Goal: Information Seeking & Learning: Learn about a topic

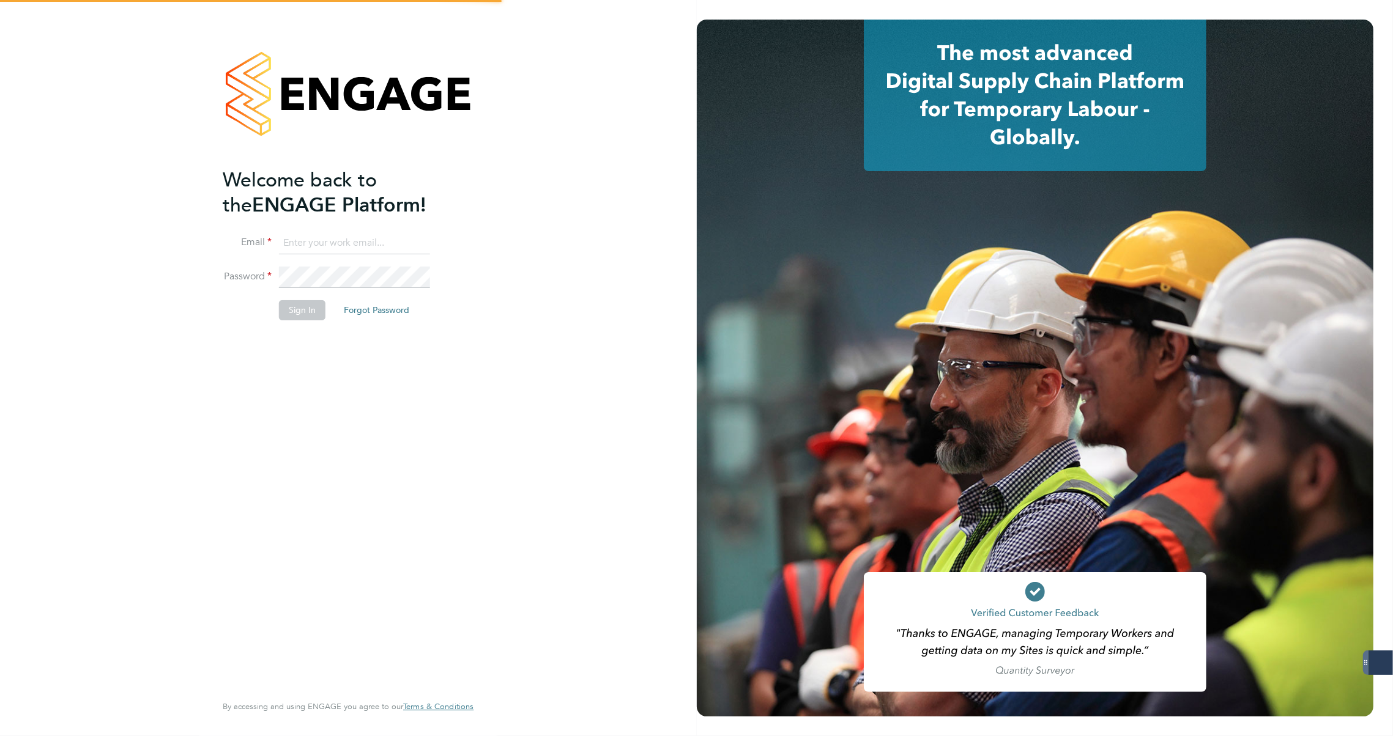
type input "carla@18rec.com"
click at [309, 311] on button "Sign In" at bounding box center [302, 310] width 46 height 20
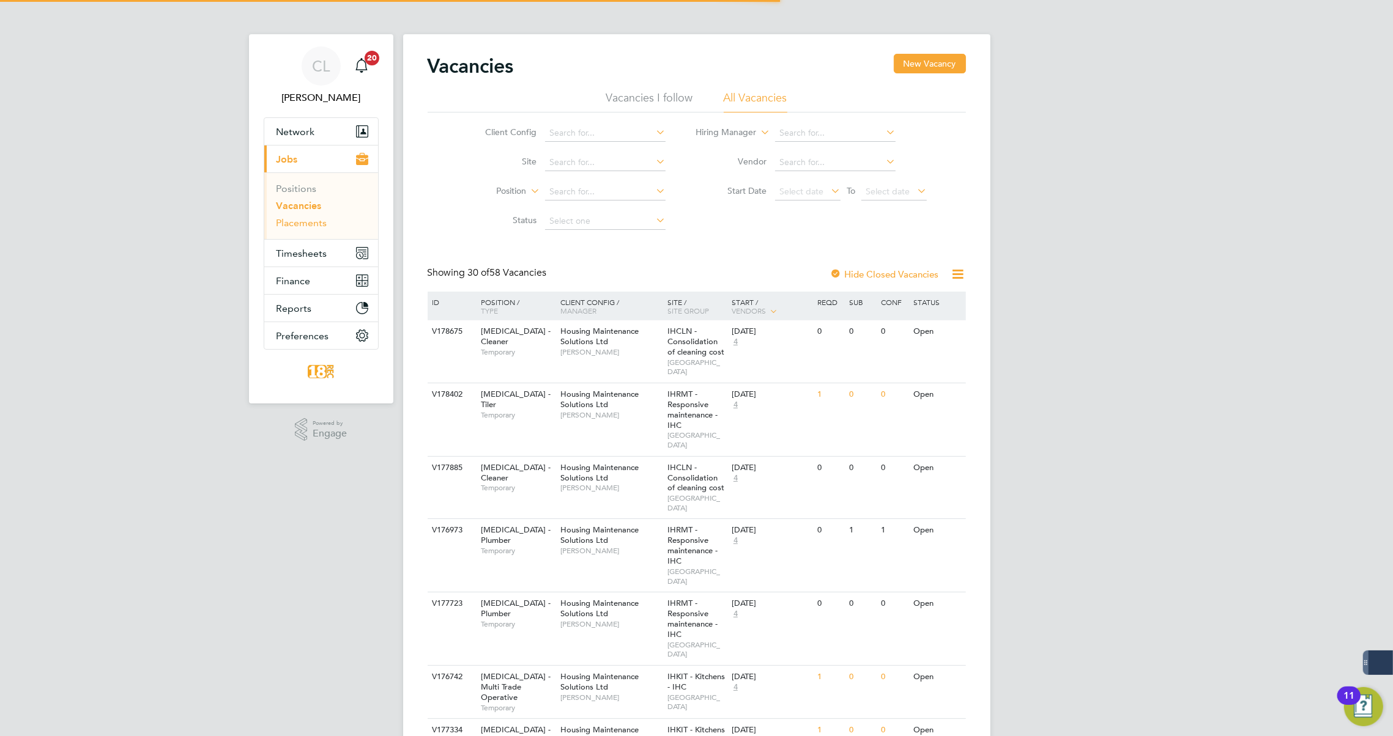
drag, startPoint x: 313, startPoint y: 222, endPoint x: 363, endPoint y: 212, distance: 51.2
click at [313, 222] on link "Placements" at bounding box center [301, 223] width 51 height 12
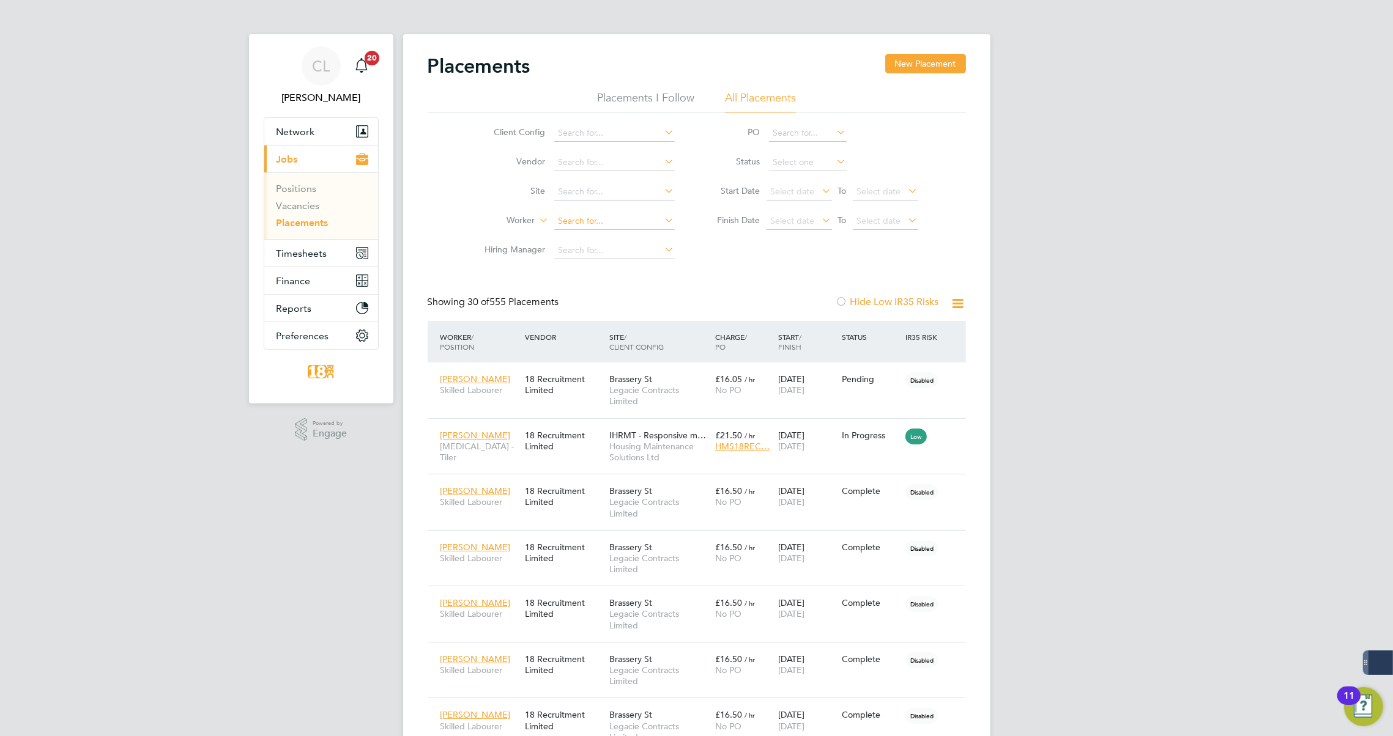
click at [582, 227] on input at bounding box center [614, 221] width 120 height 17
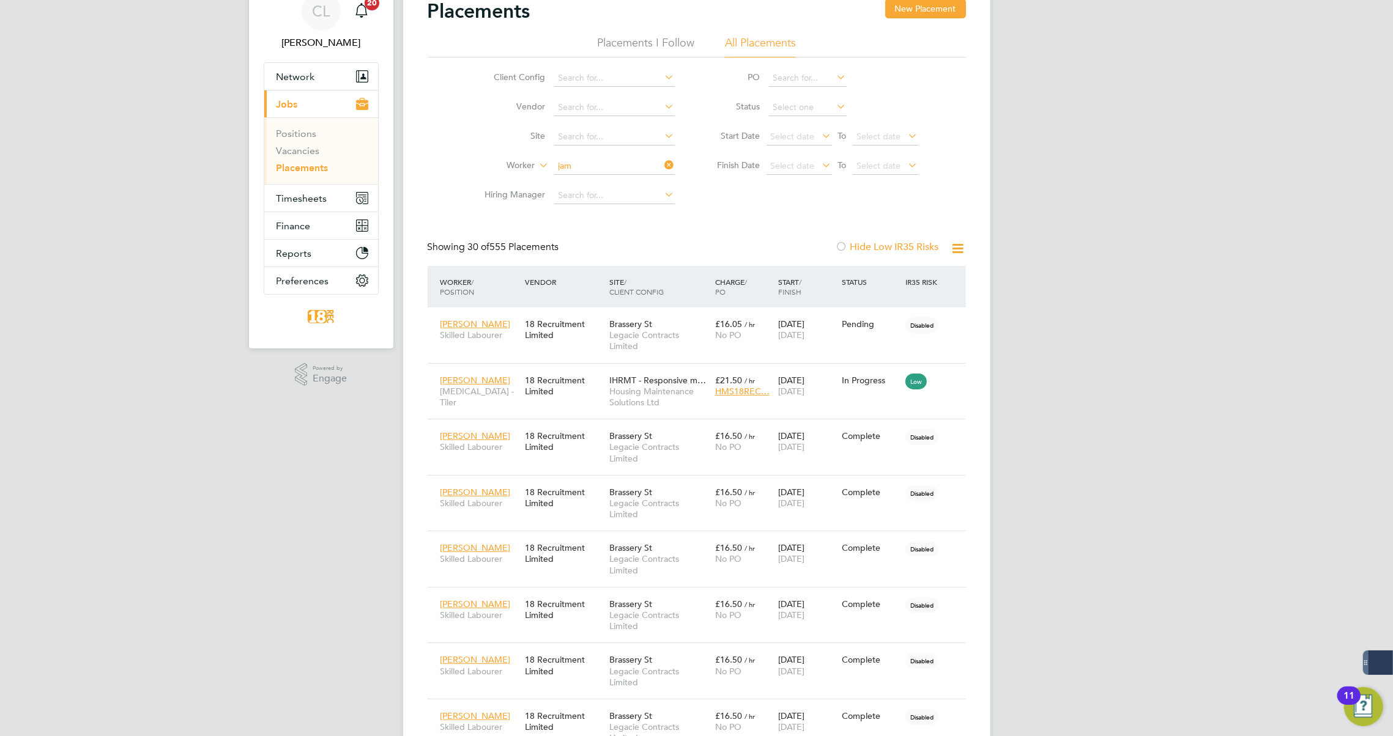
click at [608, 202] on li "Jam ar Tsotsanidaze" at bounding box center [614, 198] width 121 height 17
type input "Jamar Tsotsanidaze"
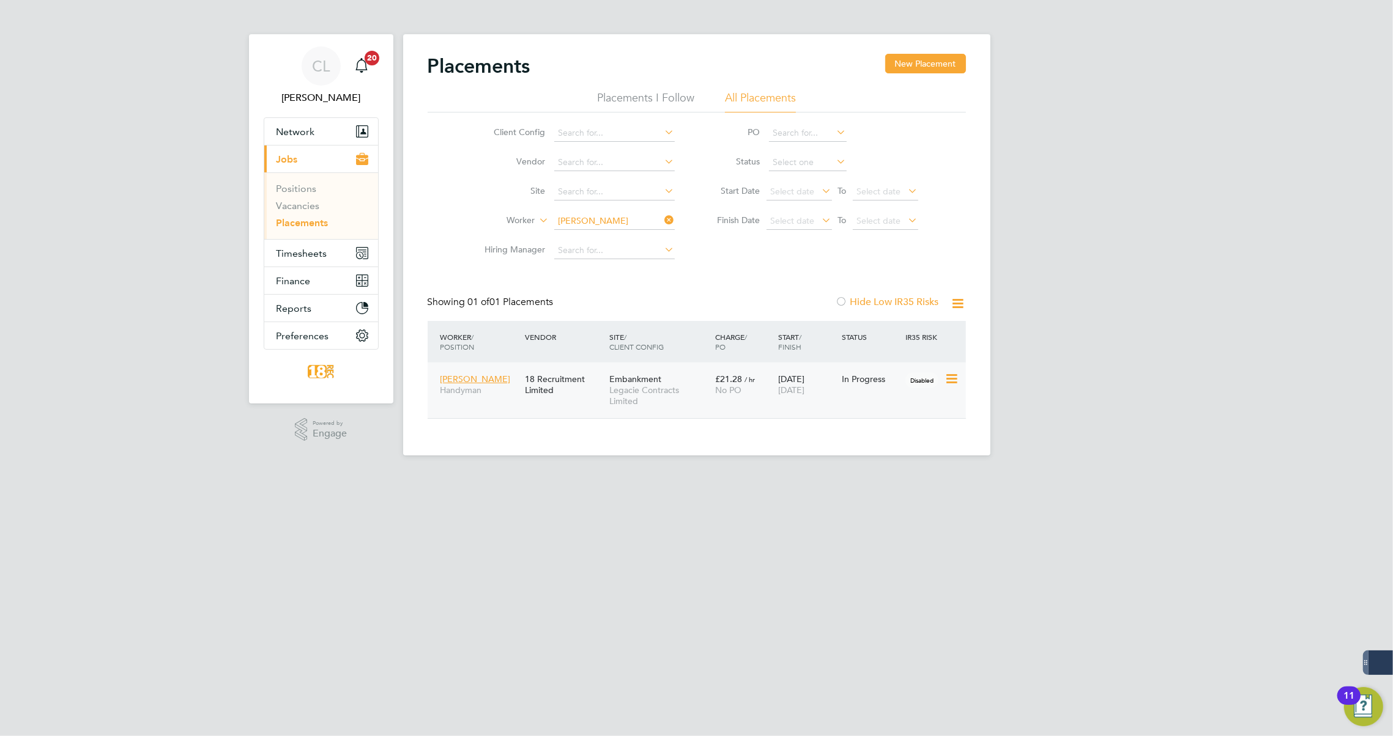
click at [744, 411] on div "Jamar Tsotsanidaze Handyman 18 Recruitment Limited Embankment Legacie Contracts…" at bounding box center [697, 391] width 538 height 56
click at [777, 403] on div "Jamar Tsotsanidaze Handyman 18 Recruitment Limited Embankment Legacie Contracts…" at bounding box center [697, 391] width 538 height 56
click at [671, 390] on span "Legacie Contracts Limited" at bounding box center [659, 396] width 100 height 22
click at [305, 134] on span "Network" at bounding box center [295, 132] width 39 height 12
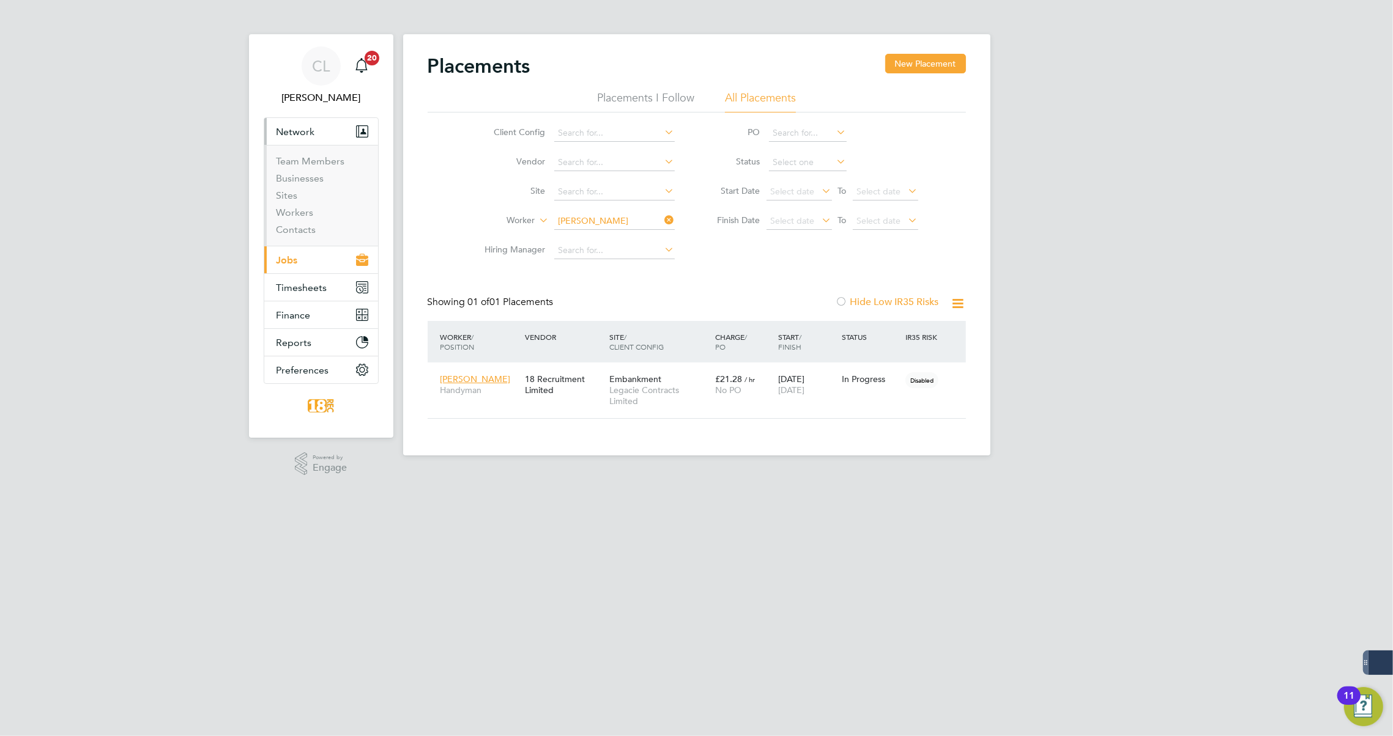
click at [298, 218] on li "Workers" at bounding box center [322, 215] width 92 height 17
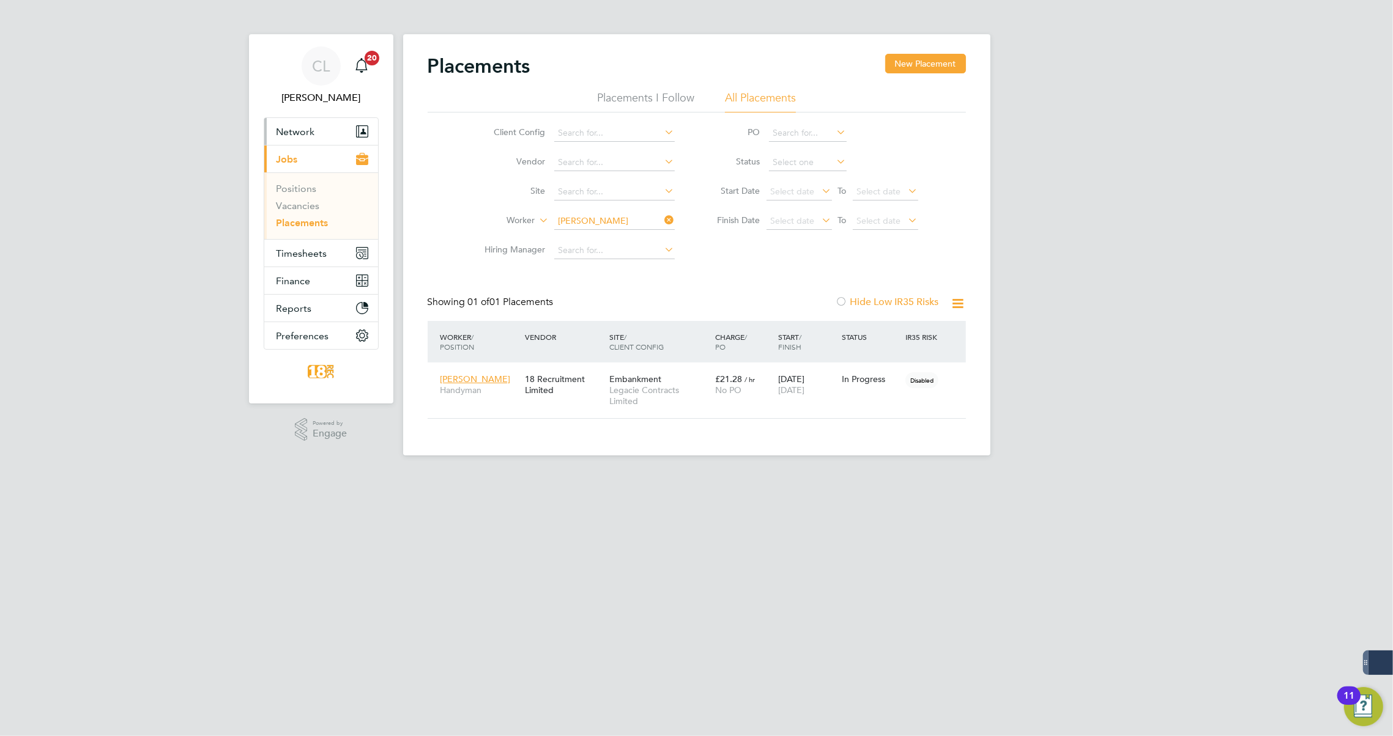
drag, startPoint x: 307, startPoint y: 129, endPoint x: 306, endPoint y: 146, distance: 17.1
click at [306, 129] on span "Network" at bounding box center [295, 132] width 39 height 12
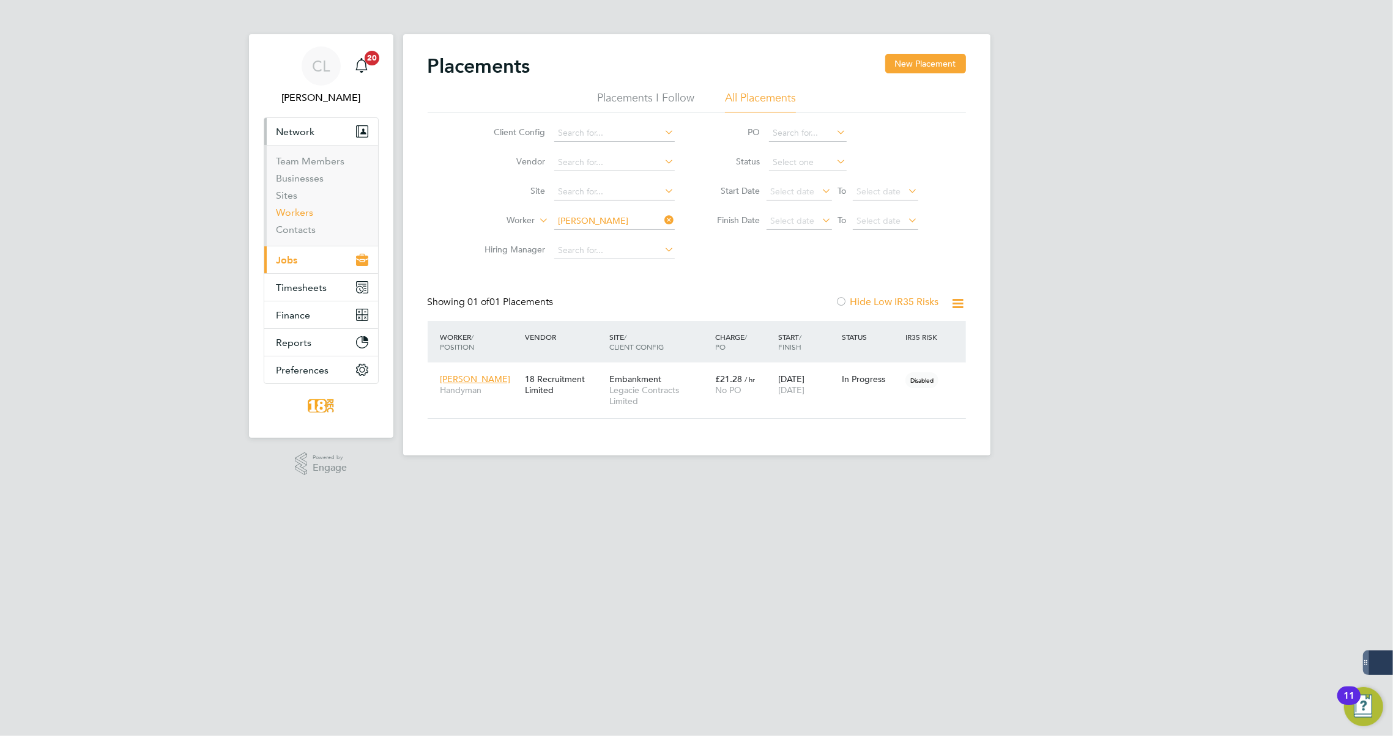
drag, startPoint x: 310, startPoint y: 218, endPoint x: 362, endPoint y: 208, distance: 52.9
click at [310, 217] on link "Workers" at bounding box center [294, 213] width 37 height 12
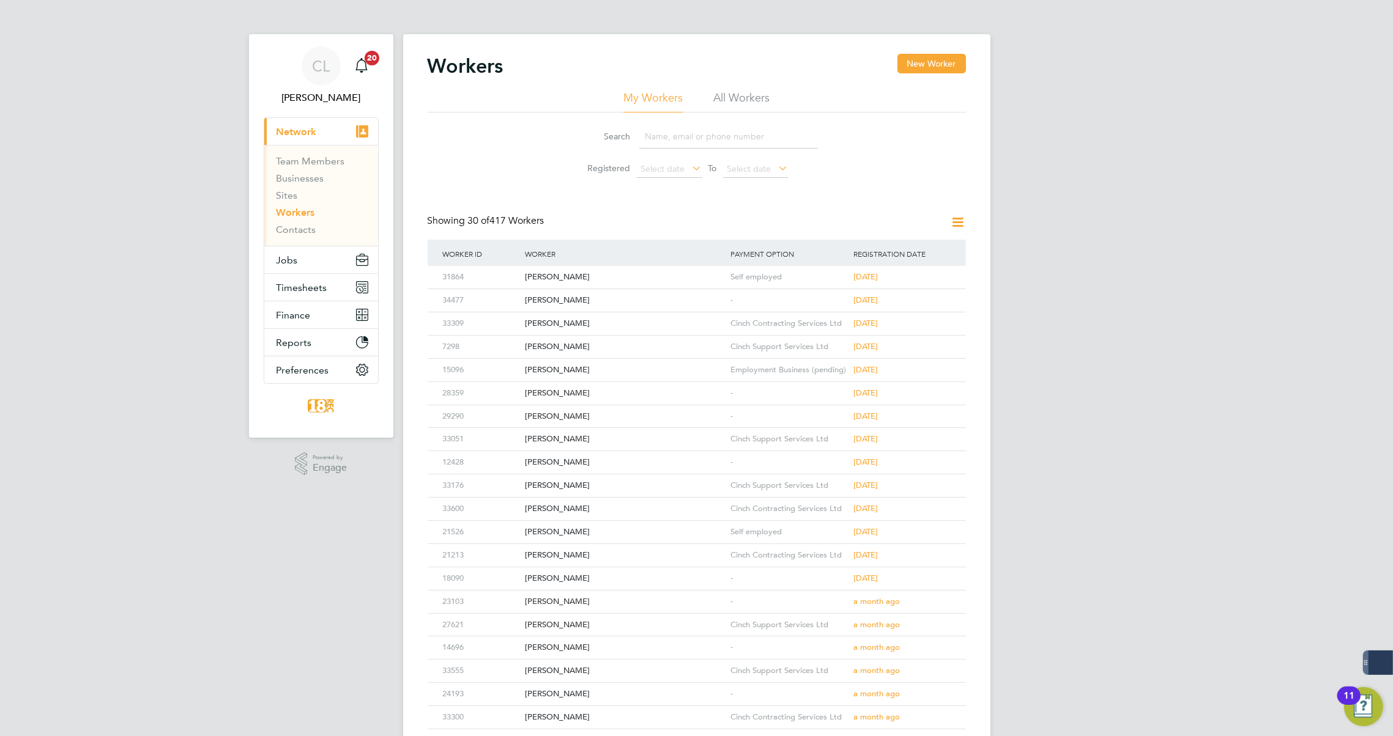
click at [685, 132] on input at bounding box center [728, 137] width 179 height 24
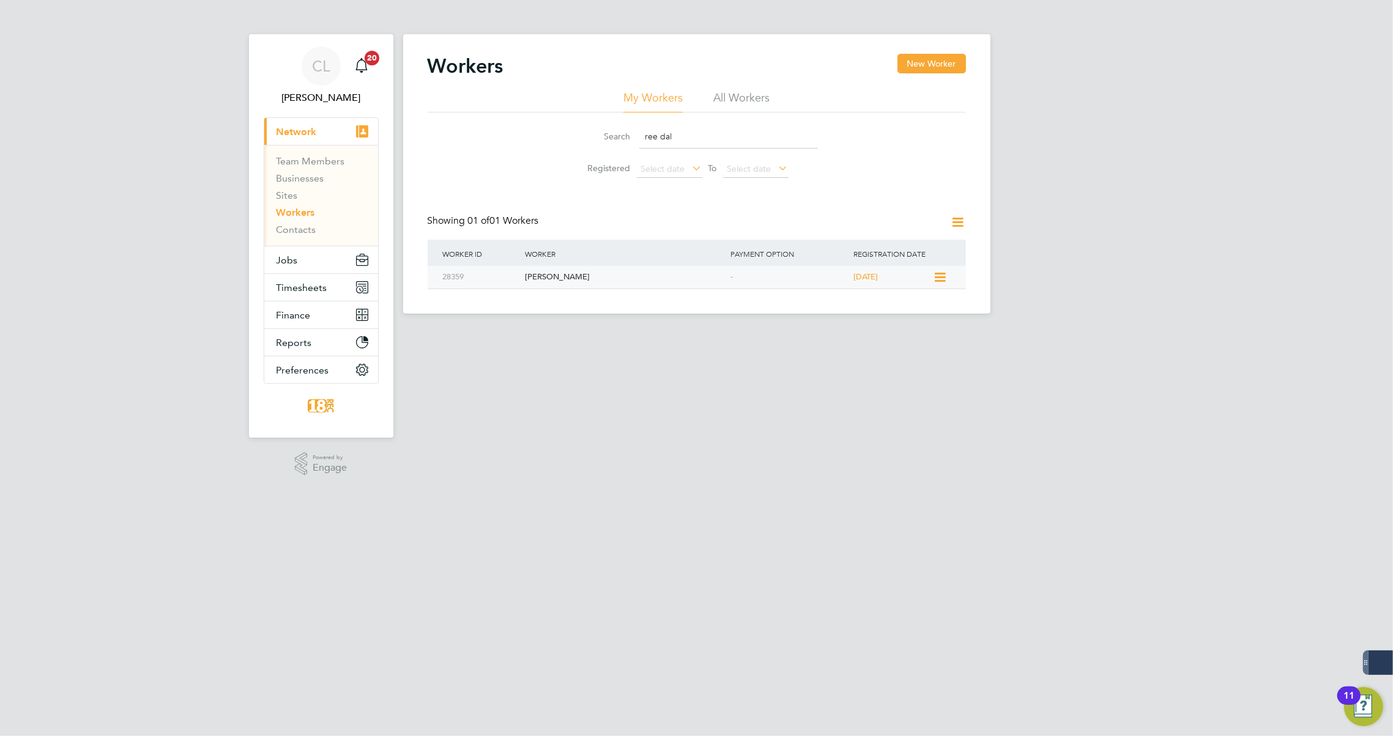
click at [646, 276] on div "Reece Daly" at bounding box center [625, 277] width 206 height 23
click at [660, 138] on input "ree dal" at bounding box center [728, 137] width 179 height 24
type input "phil fa"
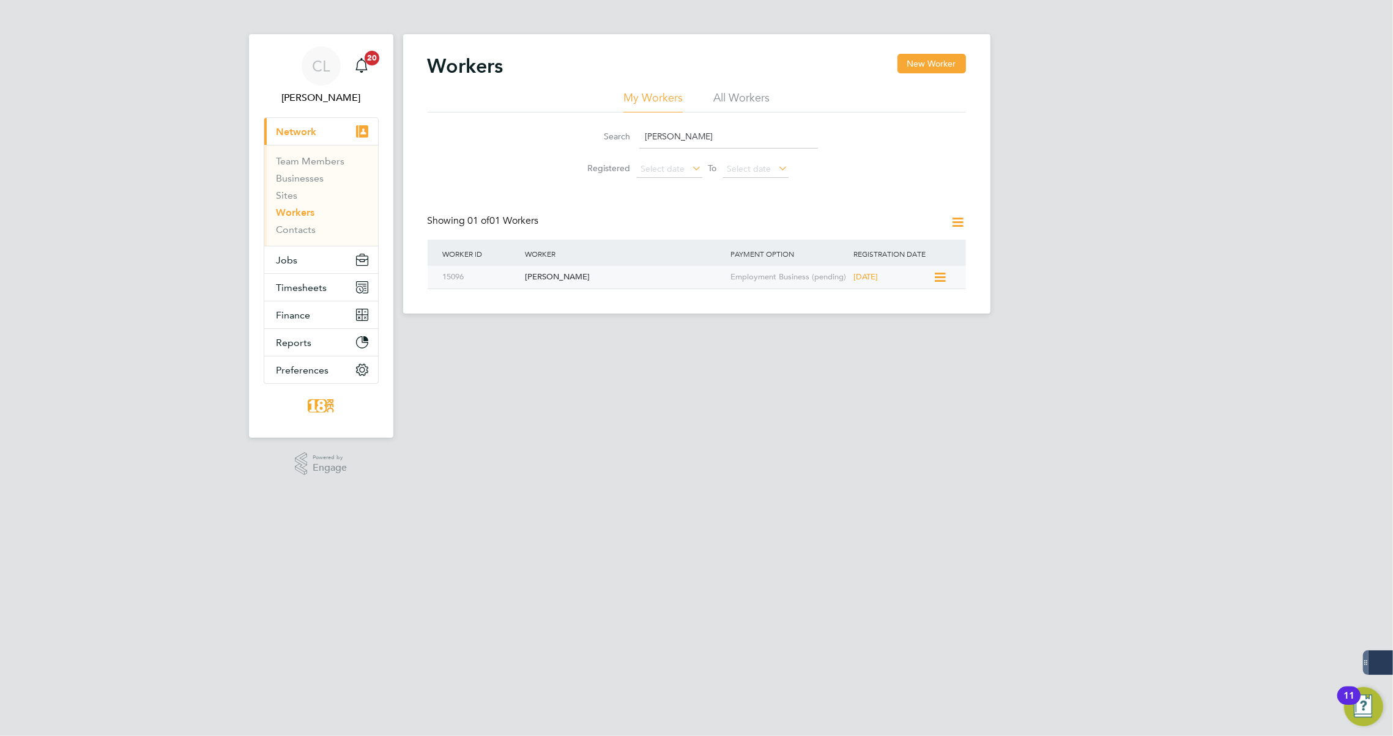
click at [654, 273] on div "[PERSON_NAME]" at bounding box center [625, 277] width 206 height 23
click at [562, 269] on div "[PERSON_NAME]" at bounding box center [625, 277] width 206 height 23
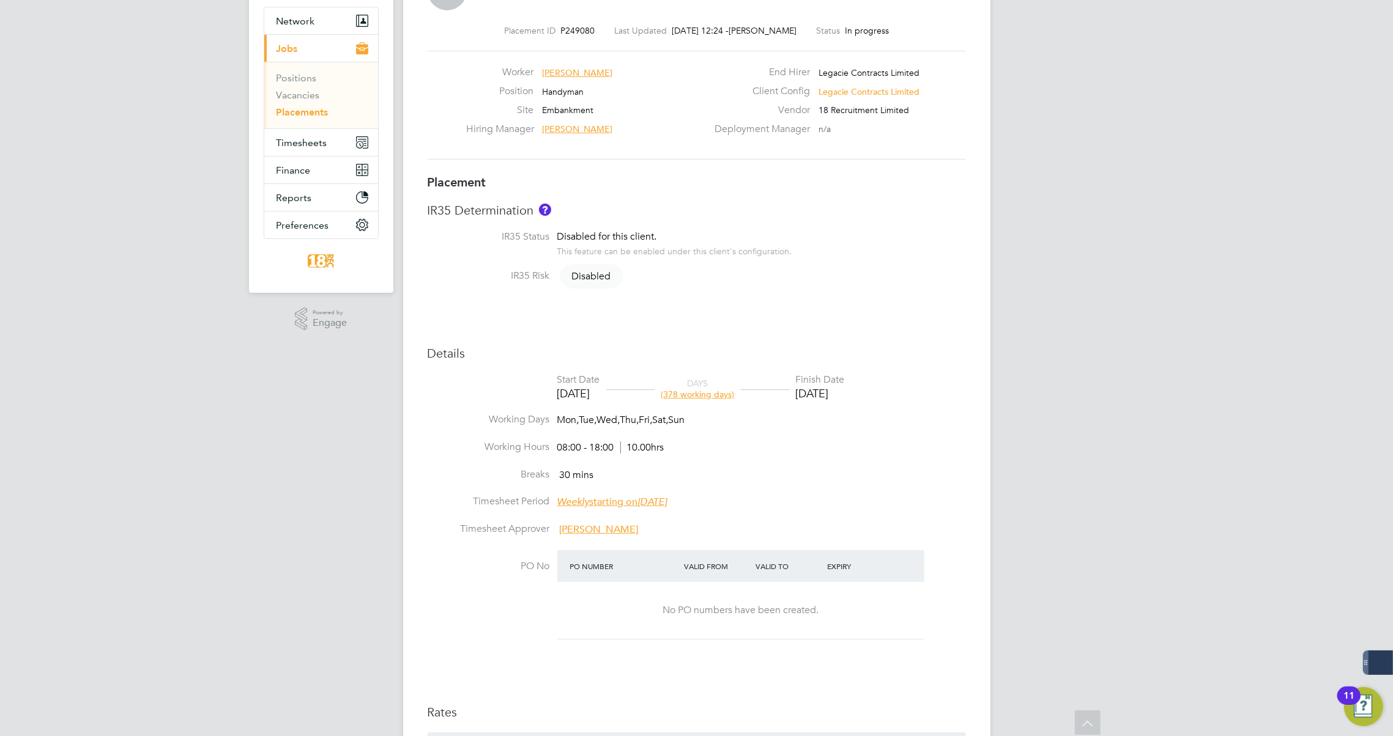
drag, startPoint x: 556, startPoint y: 391, endPoint x: 612, endPoint y: 400, distance: 57.0
click at [612, 400] on li "Start Date 14 Oct 2024 DAYS (378 working days) Finish Date 26 Oct 2025" at bounding box center [697, 394] width 538 height 40
drag, startPoint x: 623, startPoint y: 393, endPoint x: 582, endPoint y: 398, distance: 41.9
click at [582, 398] on div "Start Date 14 Oct 2024 DAYS (378 working days) Finish Date 26 Oct 2025" at bounding box center [700, 388] width 287 height 28
drag, startPoint x: 582, startPoint y: 398, endPoint x: 656, endPoint y: 357, distance: 84.8
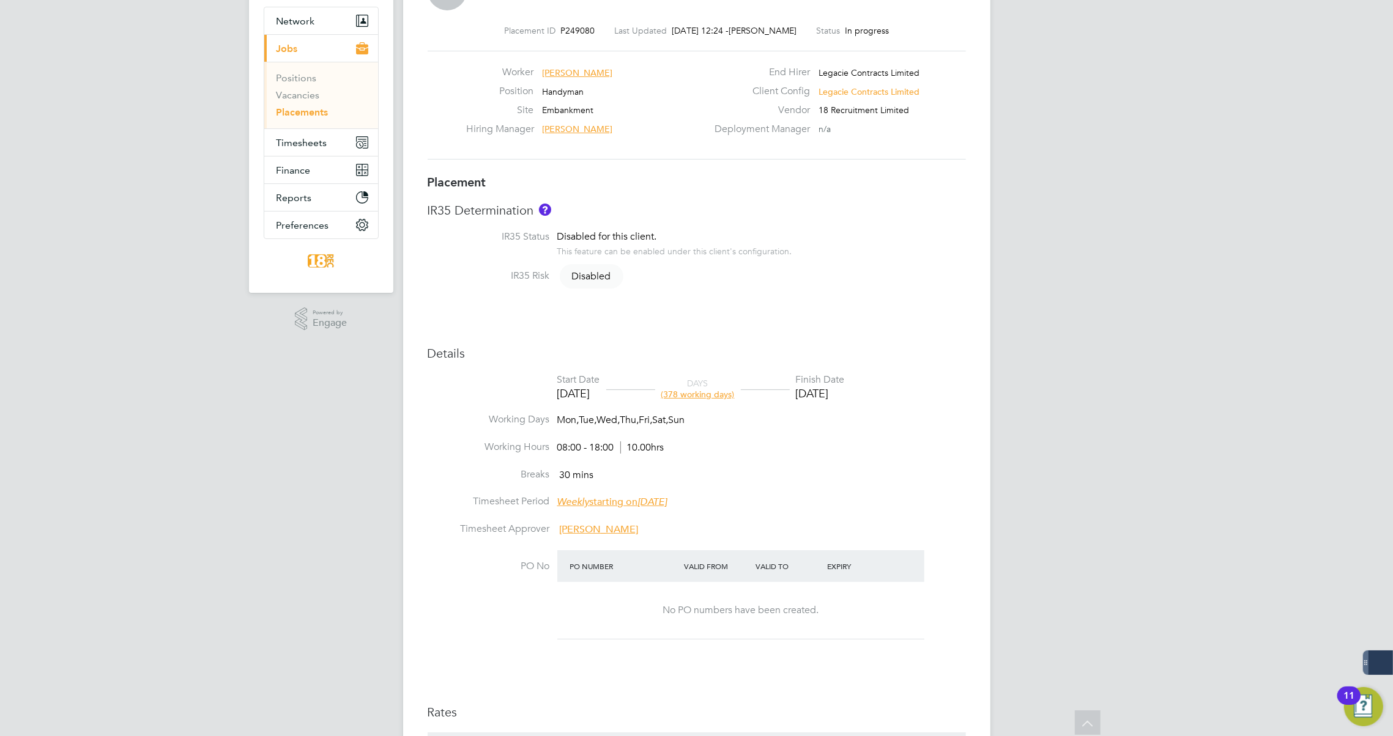
click at [656, 357] on h3 "Details" at bounding box center [697, 354] width 538 height 16
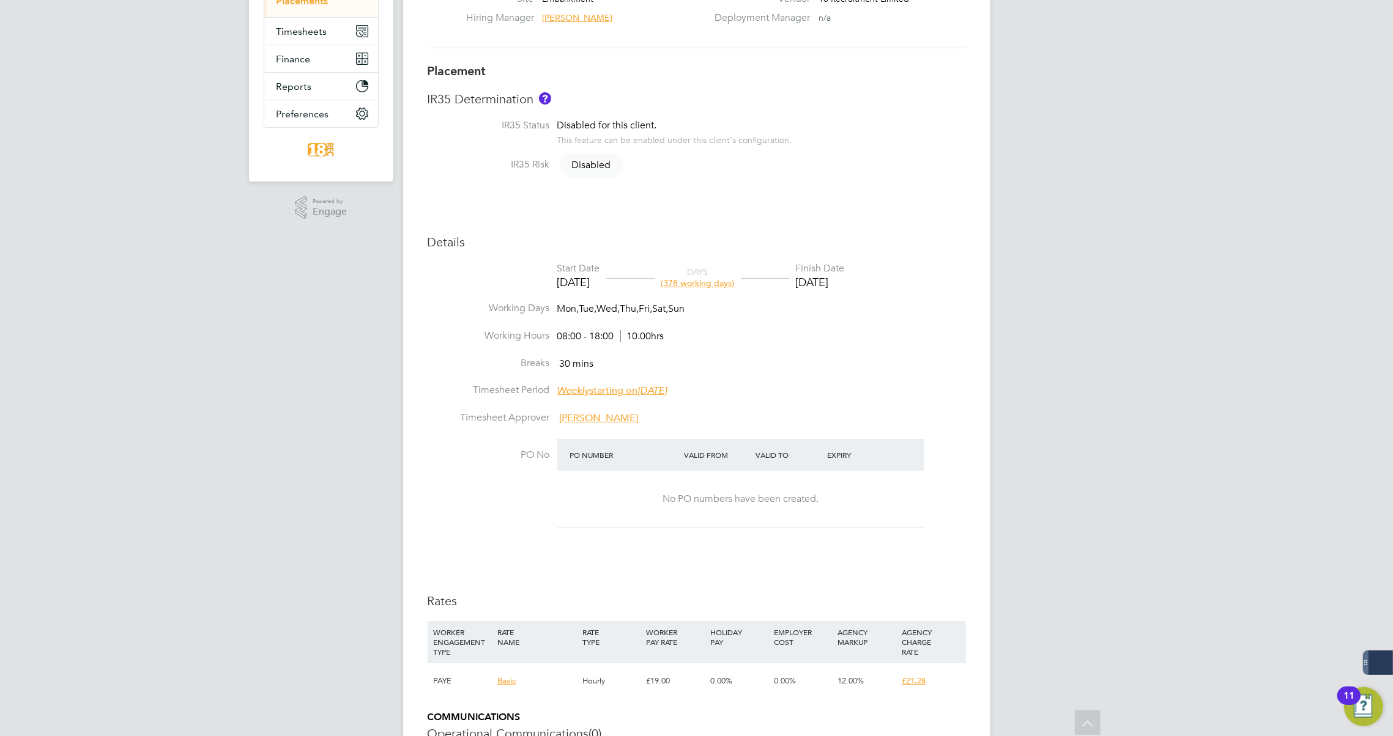
scroll to position [333, 0]
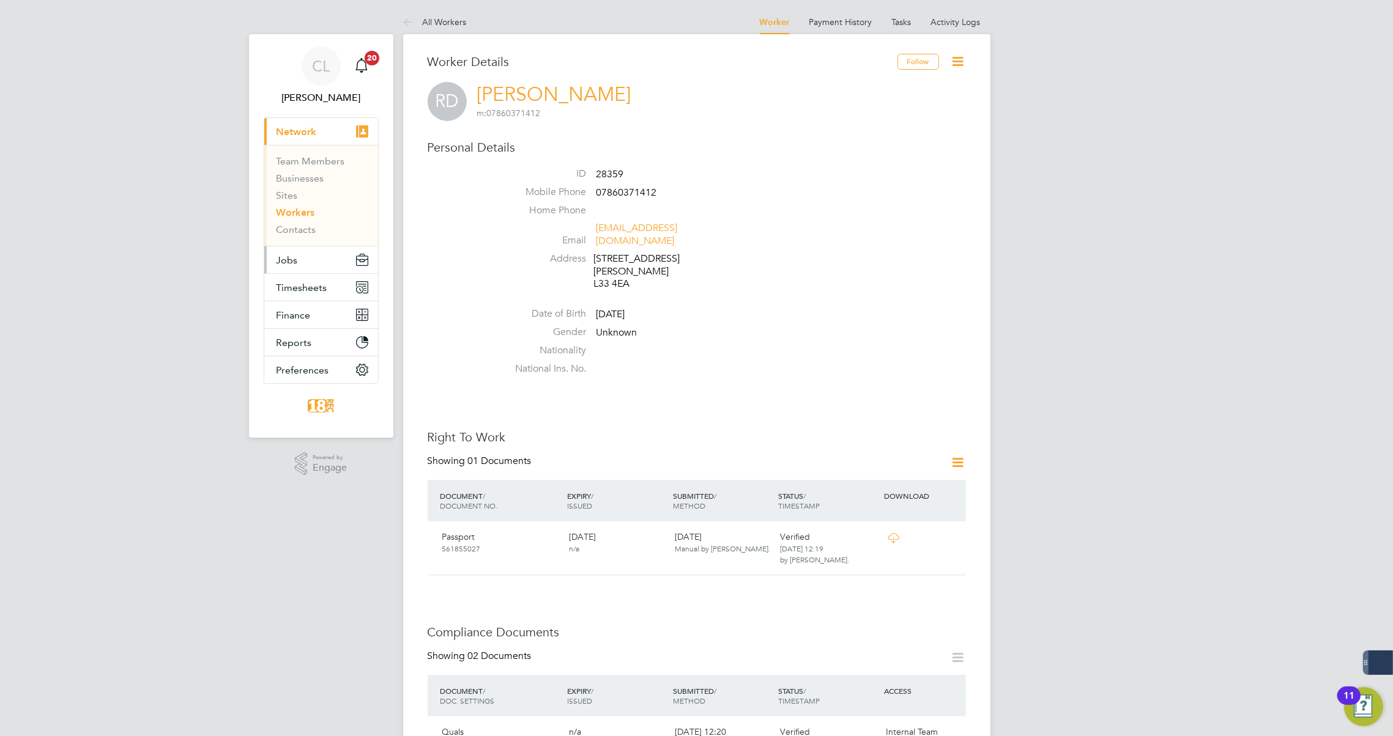
click at [310, 258] on button "Jobs" at bounding box center [321, 259] width 114 height 27
click at [296, 265] on button "Jobs" at bounding box center [321, 259] width 114 height 27
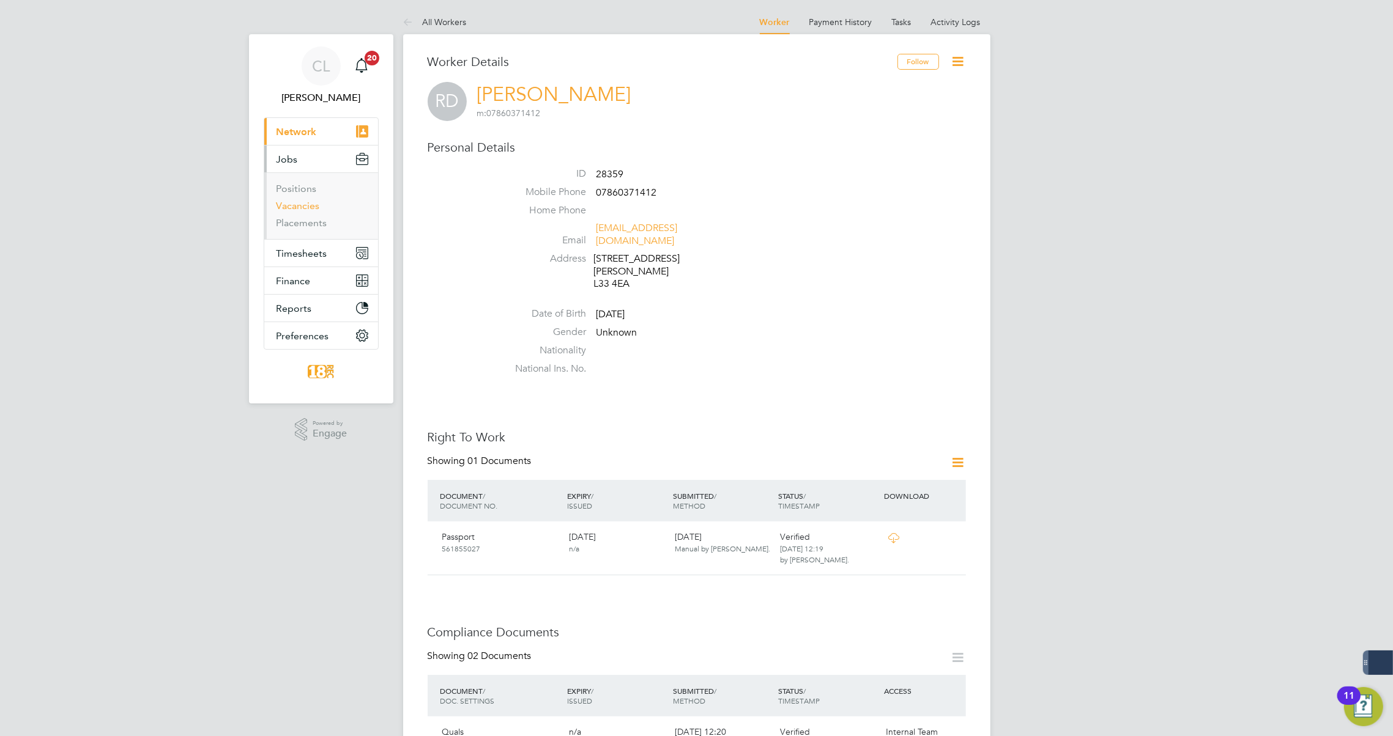
click at [307, 207] on link "Vacancies" at bounding box center [297, 206] width 43 height 12
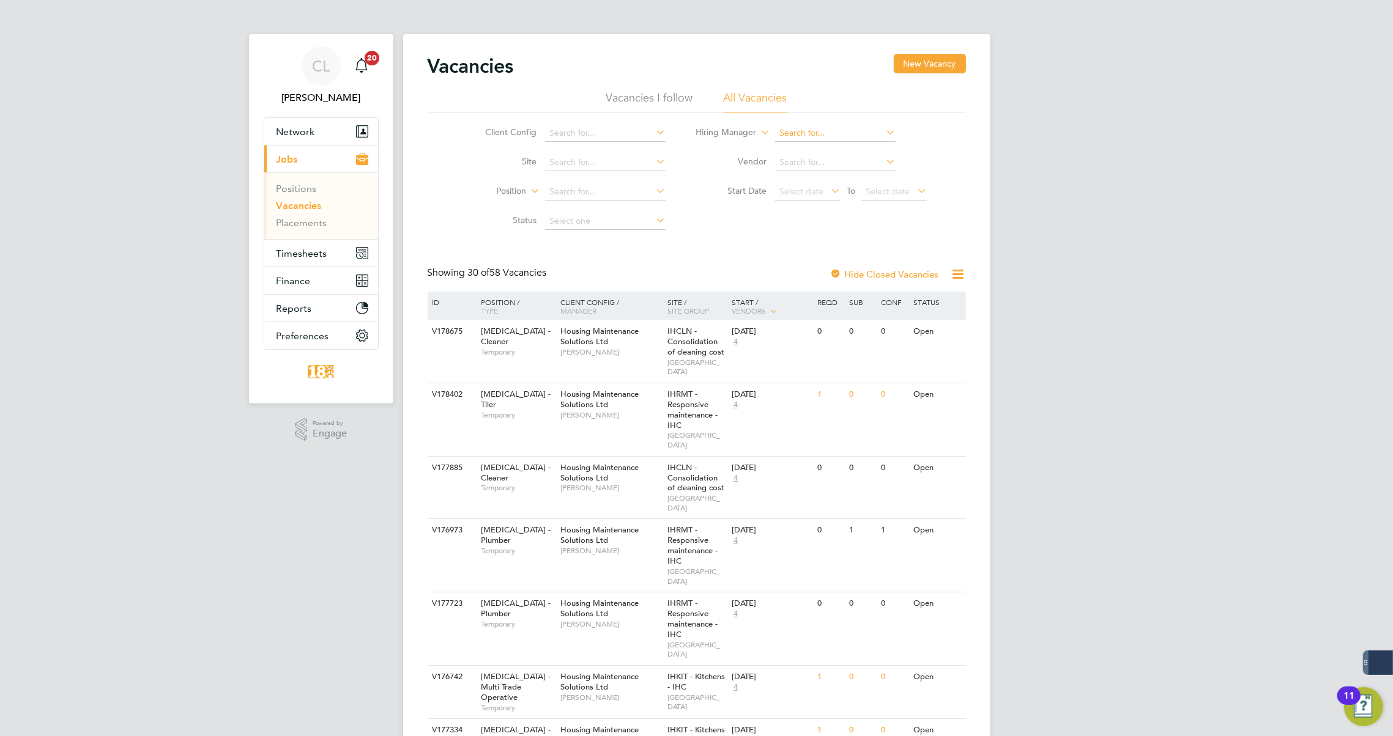
click at [823, 140] on input at bounding box center [835, 133] width 120 height 17
click at [826, 184] on li "St eve Cr uickshank" at bounding box center [835, 182] width 121 height 17
type input "[PERSON_NAME]"
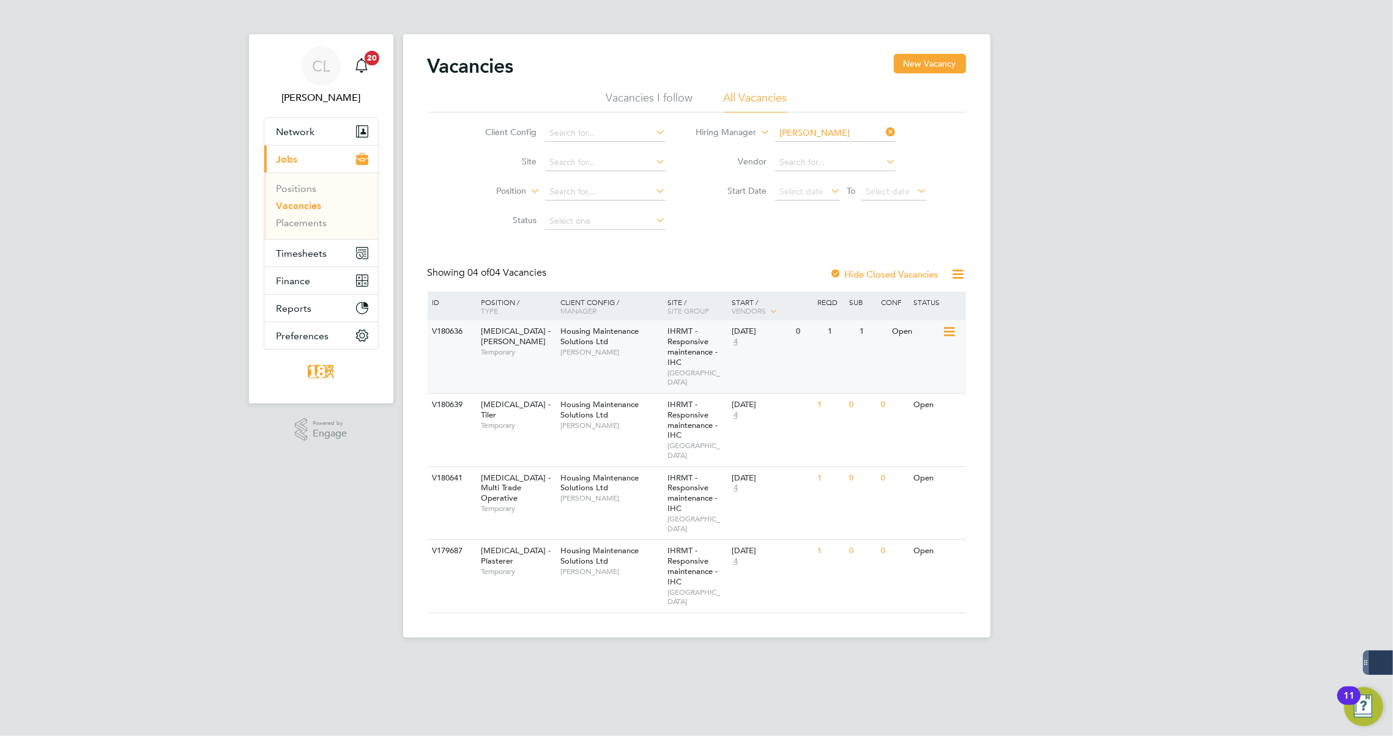
click at [806, 365] on div "V180636 HMS - Joiner Temporary Housing Maintenance Solutions Ltd Steve Cruicksh…" at bounding box center [697, 357] width 538 height 73
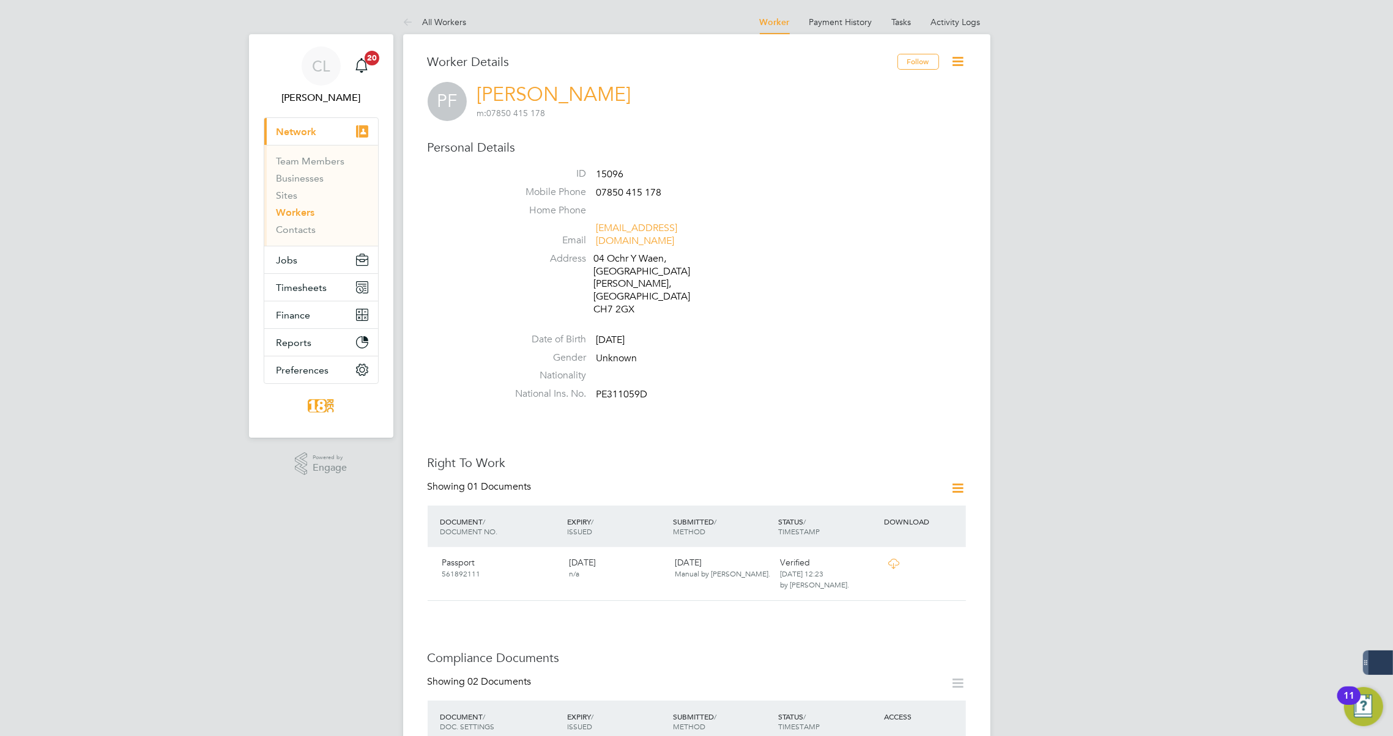
click at [950, 55] on icon at bounding box center [957, 61] width 15 height 15
click at [879, 237] on li "Email [EMAIL_ADDRESS][DOMAIN_NAME]" at bounding box center [733, 237] width 465 height 30
click at [304, 264] on button "Jobs" at bounding box center [321, 259] width 114 height 27
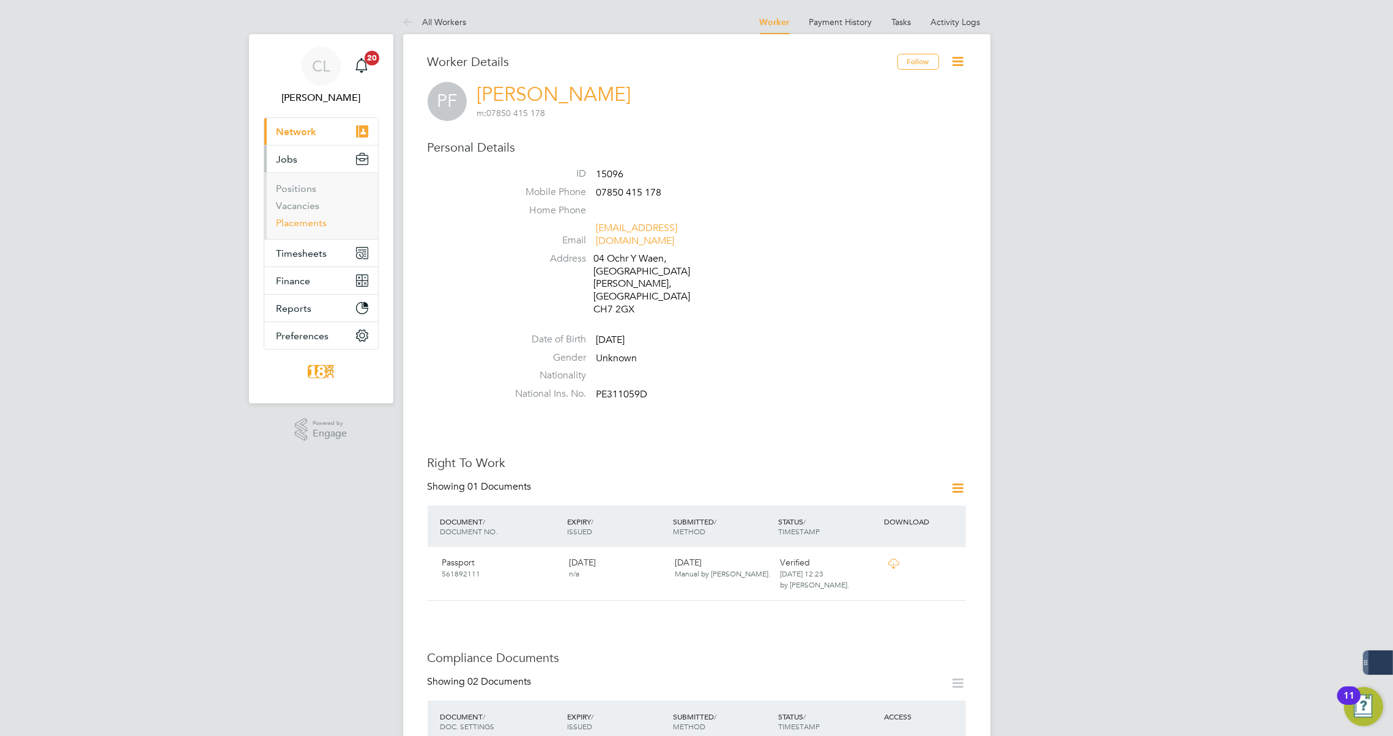
click at [316, 224] on link "Placements" at bounding box center [301, 223] width 51 height 12
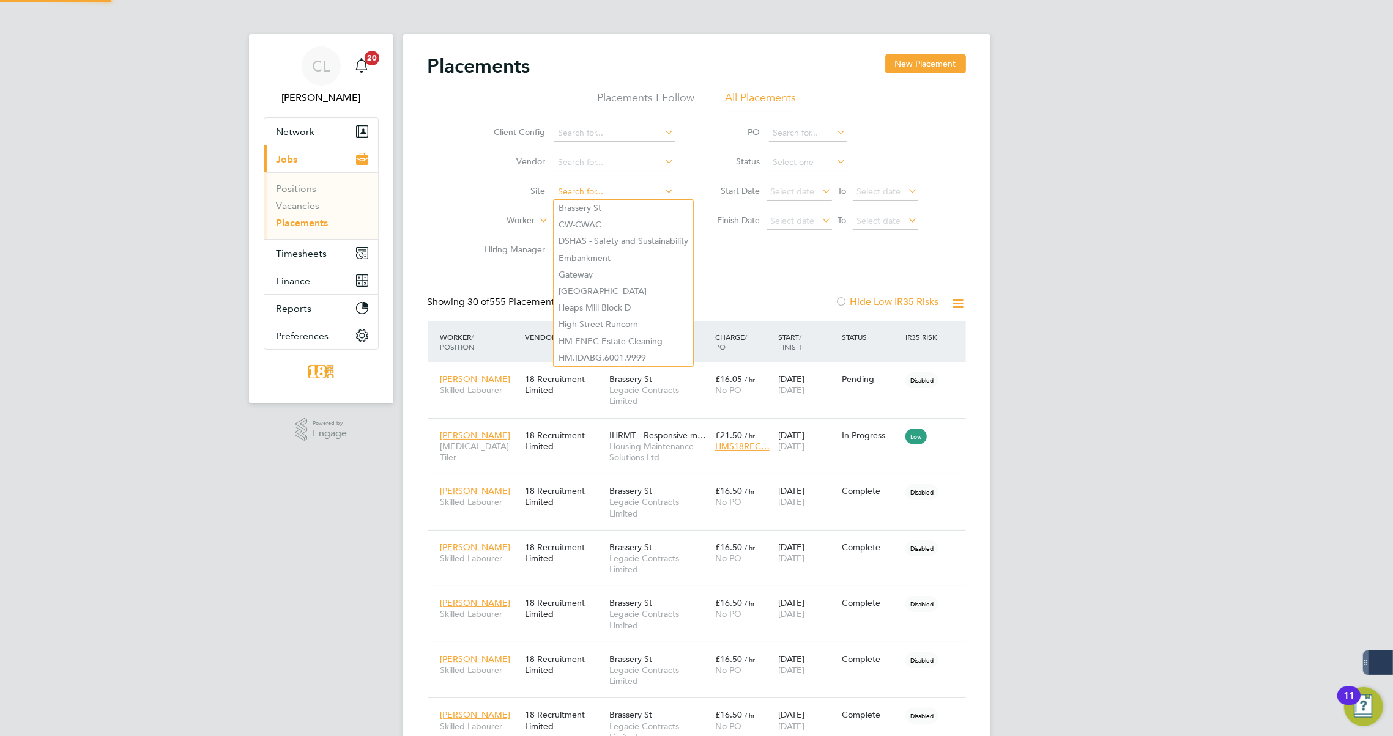
click at [579, 190] on input at bounding box center [614, 191] width 120 height 17
drag, startPoint x: 510, startPoint y: 180, endPoint x: 517, endPoint y: 197, distance: 17.8
click at [510, 183] on li "Site" at bounding box center [575, 191] width 230 height 29
click at [577, 214] on input at bounding box center [614, 221] width 120 height 17
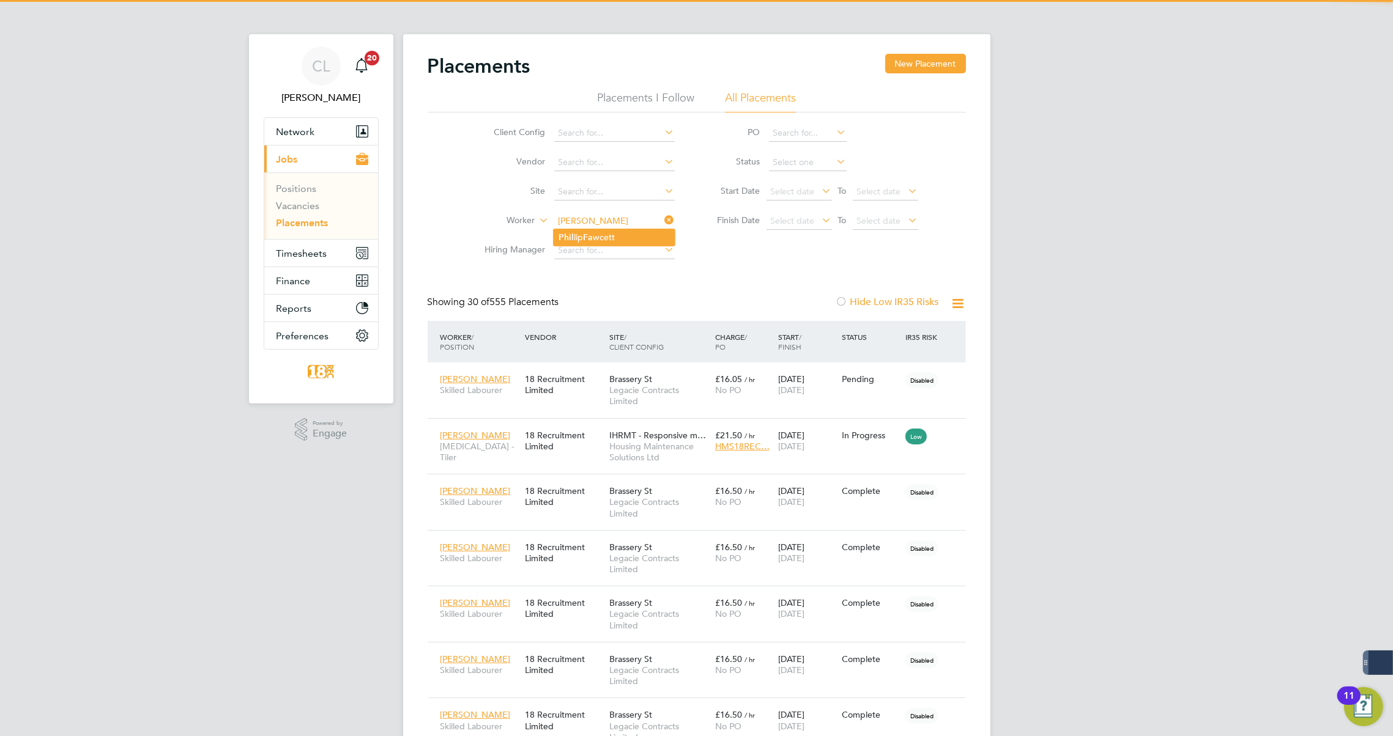
click at [618, 237] on li "Phil lip Fa wcett" at bounding box center [614, 237] width 121 height 17
type input "[PERSON_NAME]"
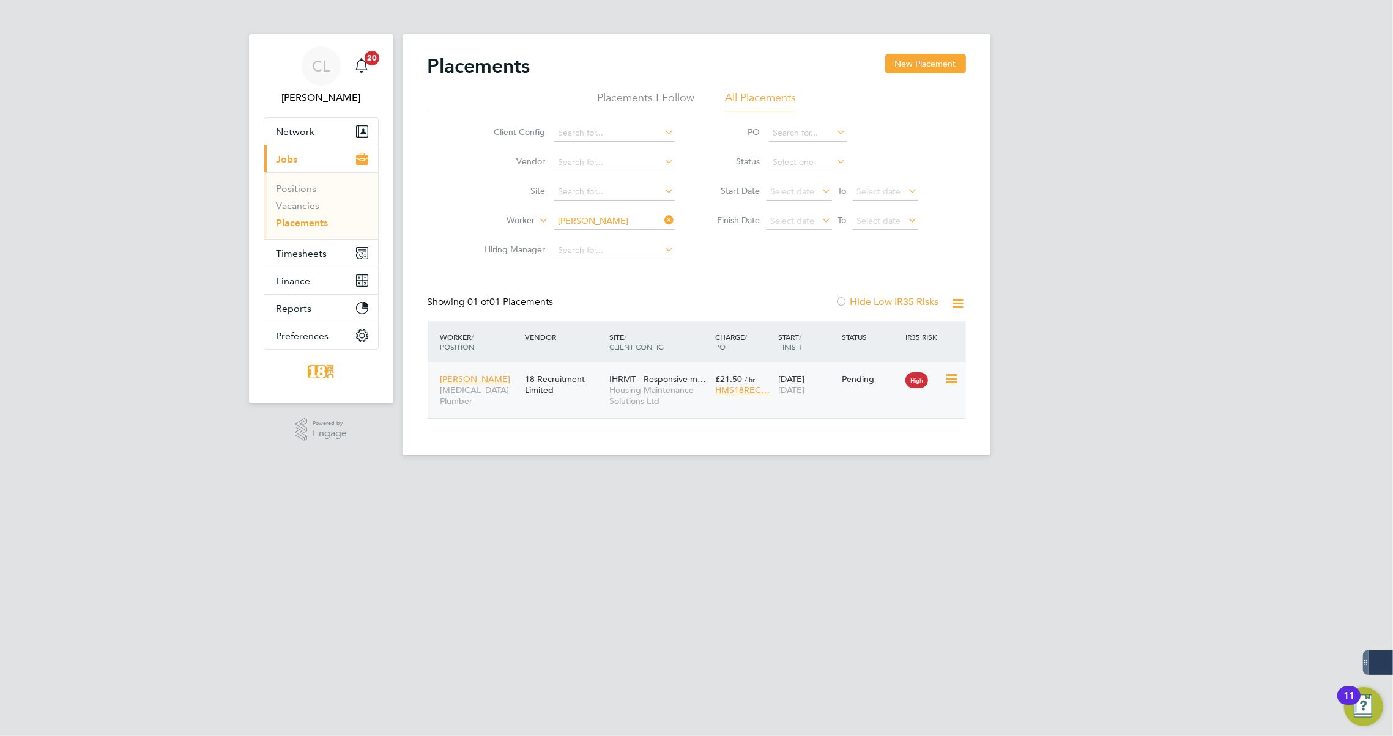
click at [745, 407] on div "Phillip Fawcett HMS - Plumber 18 Recruitment Limited IHRMT - Responsive m… Hous…" at bounding box center [697, 391] width 538 height 56
click at [652, 396] on span "Housing Maintenance Solutions Ltd" at bounding box center [659, 396] width 100 height 22
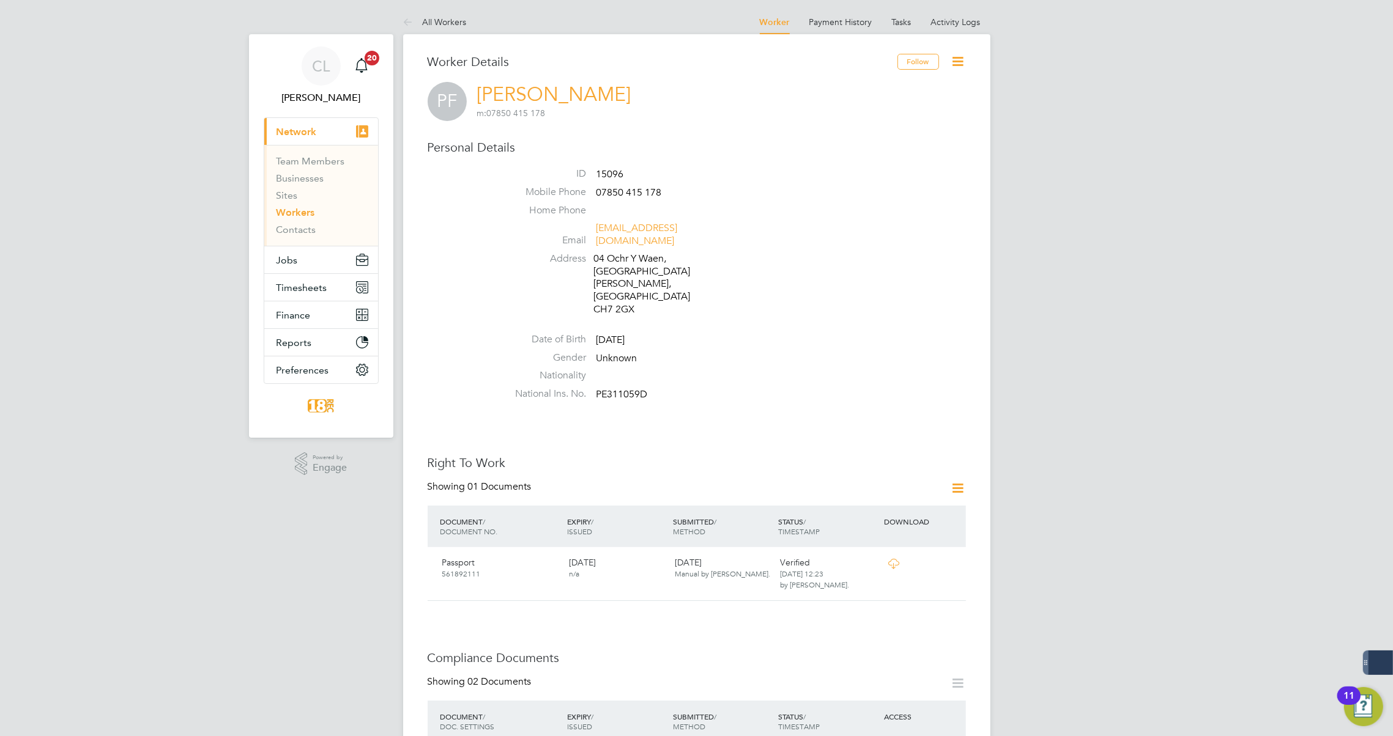
click at [961, 64] on icon at bounding box center [957, 61] width 15 height 15
click at [953, 30] on li "Activity Logs" at bounding box center [956, 22] width 50 height 24
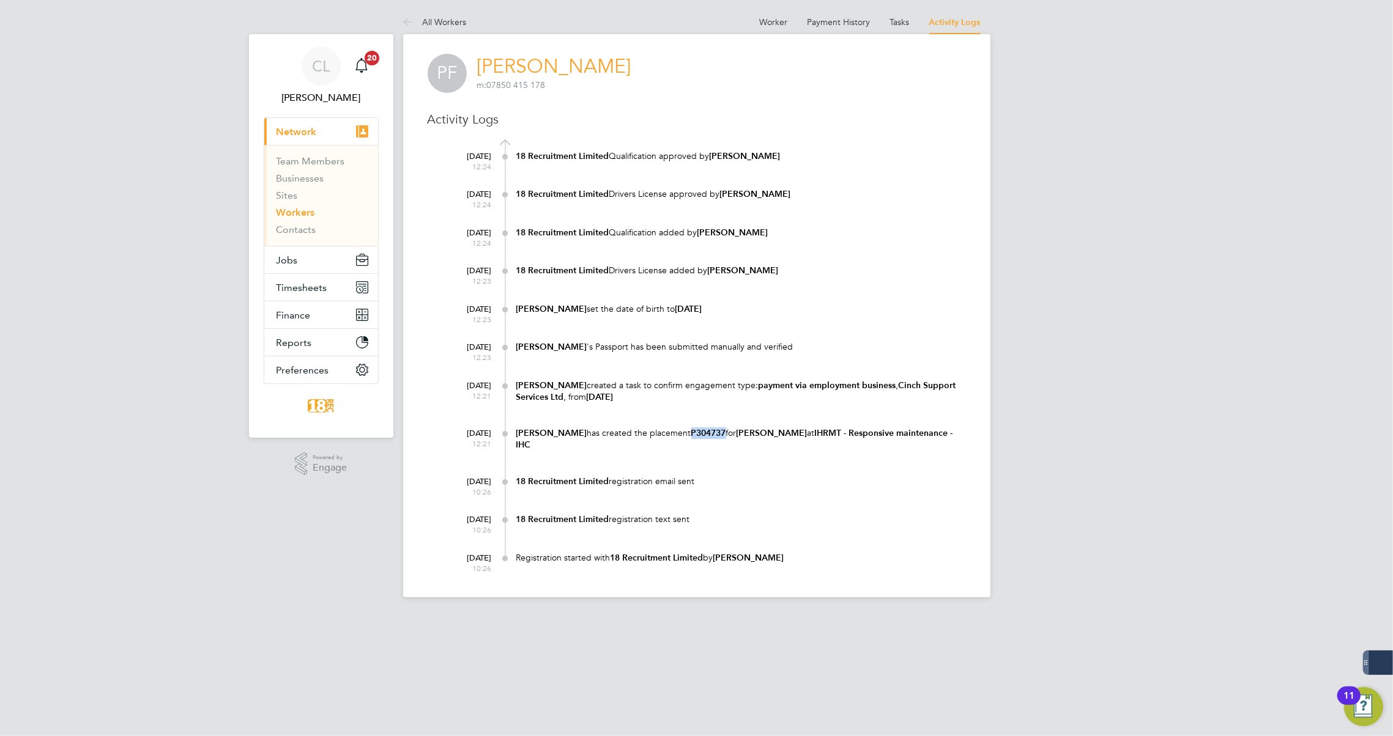
drag, startPoint x: 711, startPoint y: 431, endPoint x: 676, endPoint y: 428, distance: 34.4
click at [676, 428] on div "Libby Murphy has created the placement P304737 for Phillip Fawcett at IHRMT - R…" at bounding box center [741, 439] width 450 height 23
click at [303, 258] on button "Jobs" at bounding box center [321, 259] width 114 height 27
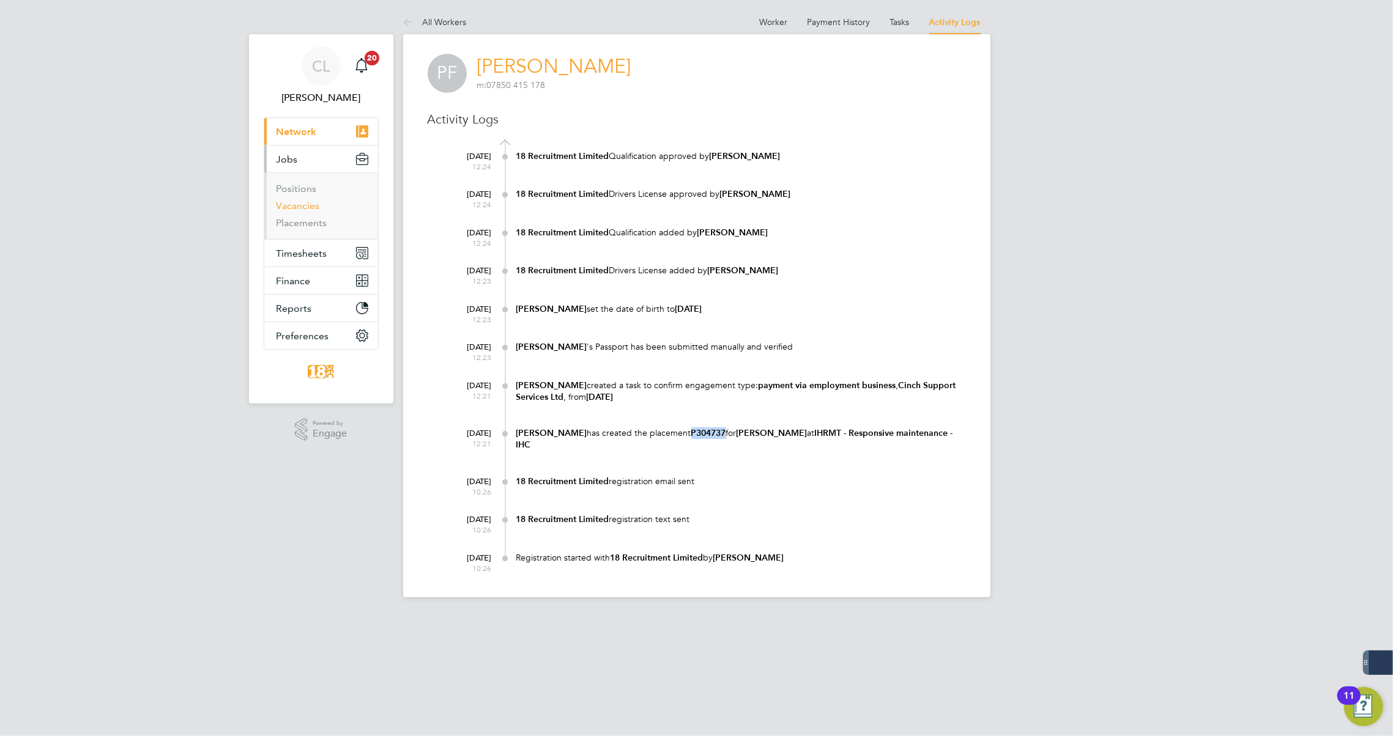
click at [287, 203] on link "Vacancies" at bounding box center [297, 206] width 43 height 12
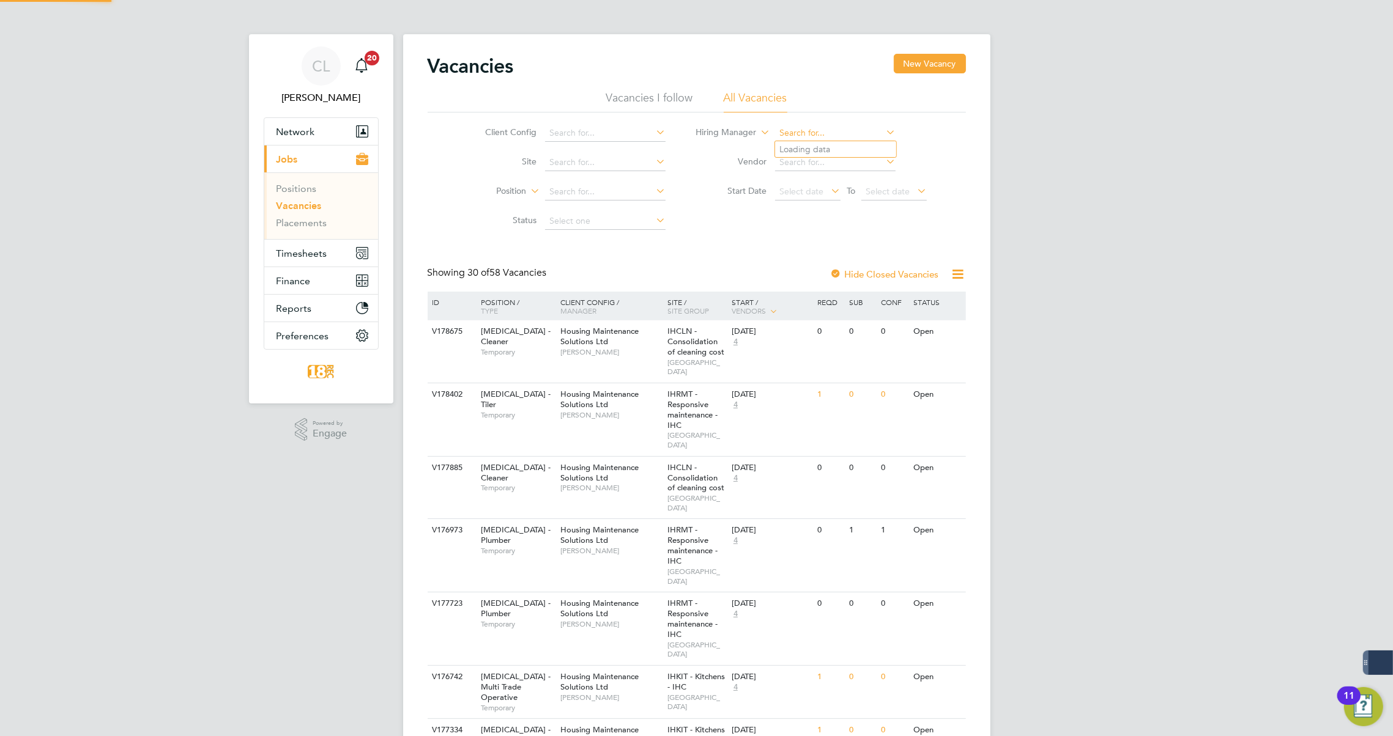
click at [828, 128] on input at bounding box center [835, 133] width 120 height 17
click at [820, 209] on li "Mike S tenson" at bounding box center [852, 216] width 155 height 17
type input "[PERSON_NAME]"
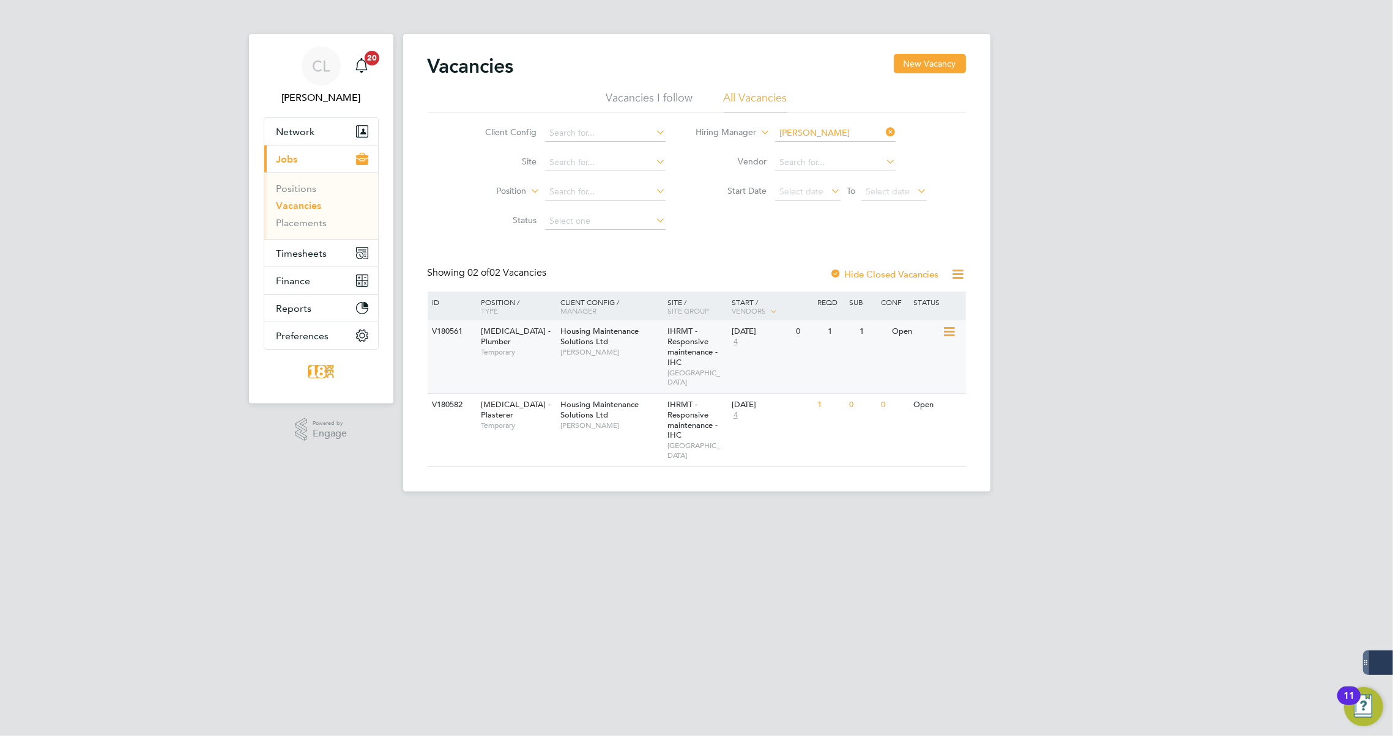
click at [810, 353] on div "V180561 HMS - Plumber Temporary Housing Maintenance Solutions Ltd Mike Stenson …" at bounding box center [697, 357] width 538 height 73
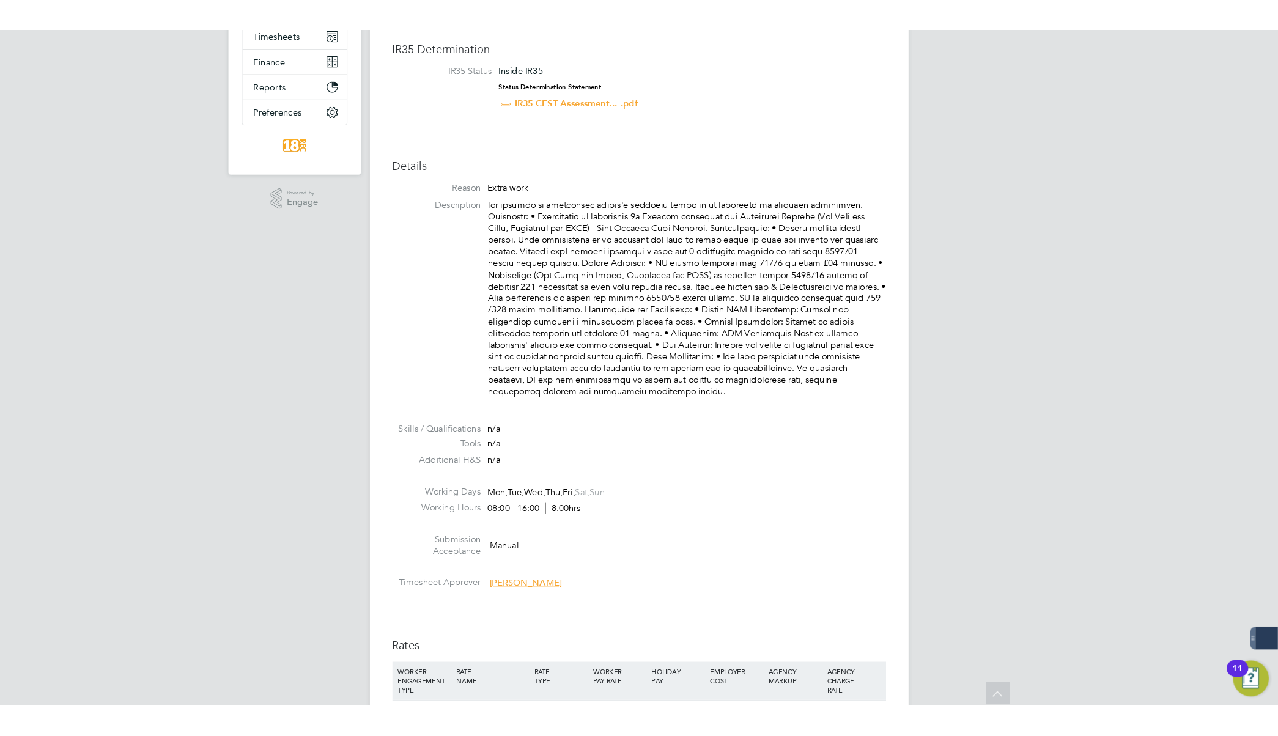
scroll to position [111, 0]
